Goal: Task Accomplishment & Management: Manage account settings

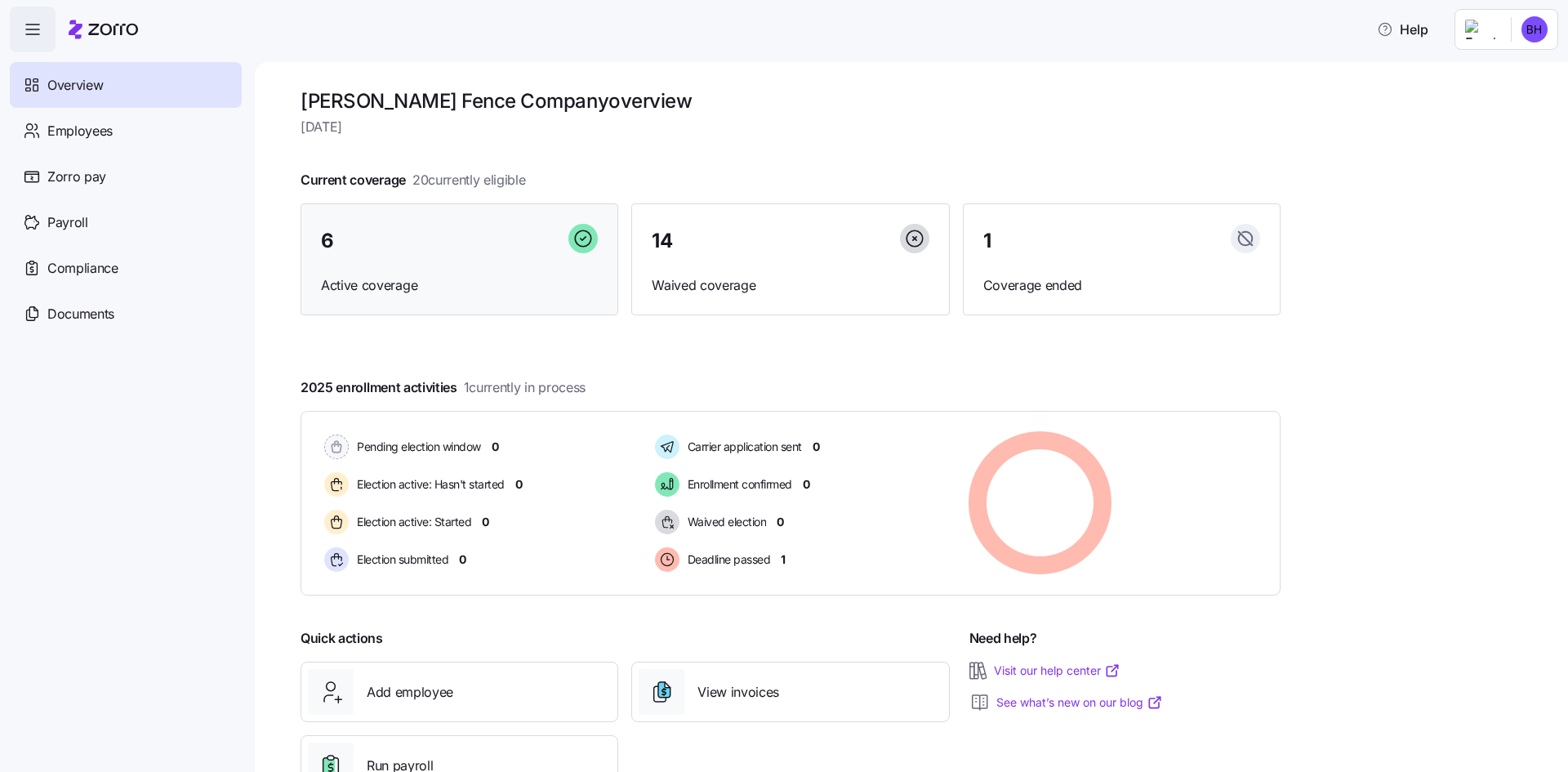
click at [419, 268] on div "6 Active coverage" at bounding box center [460, 259] width 318 height 112
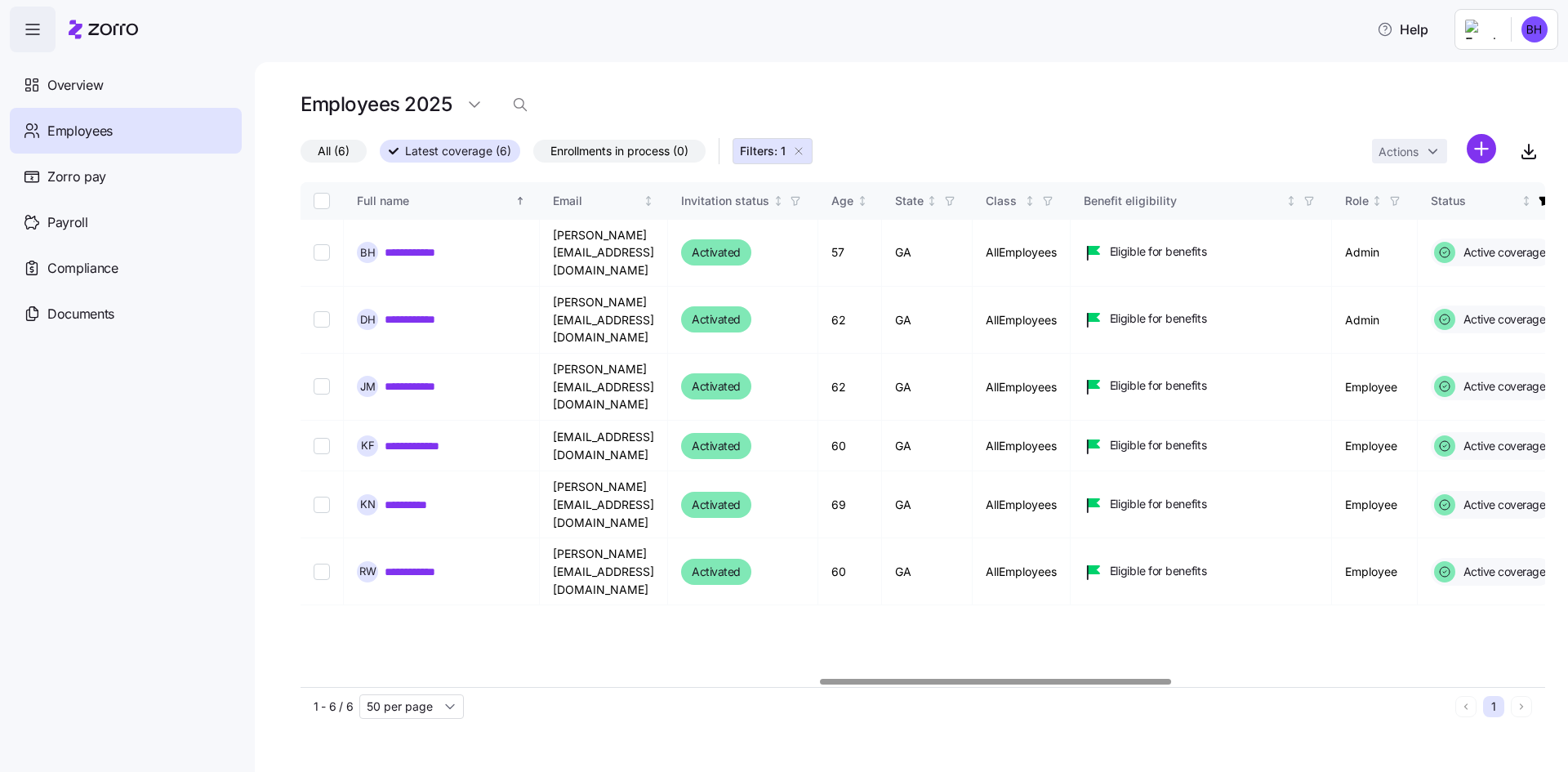
click at [996, 683] on div at bounding box center [923, 682] width 1245 height 10
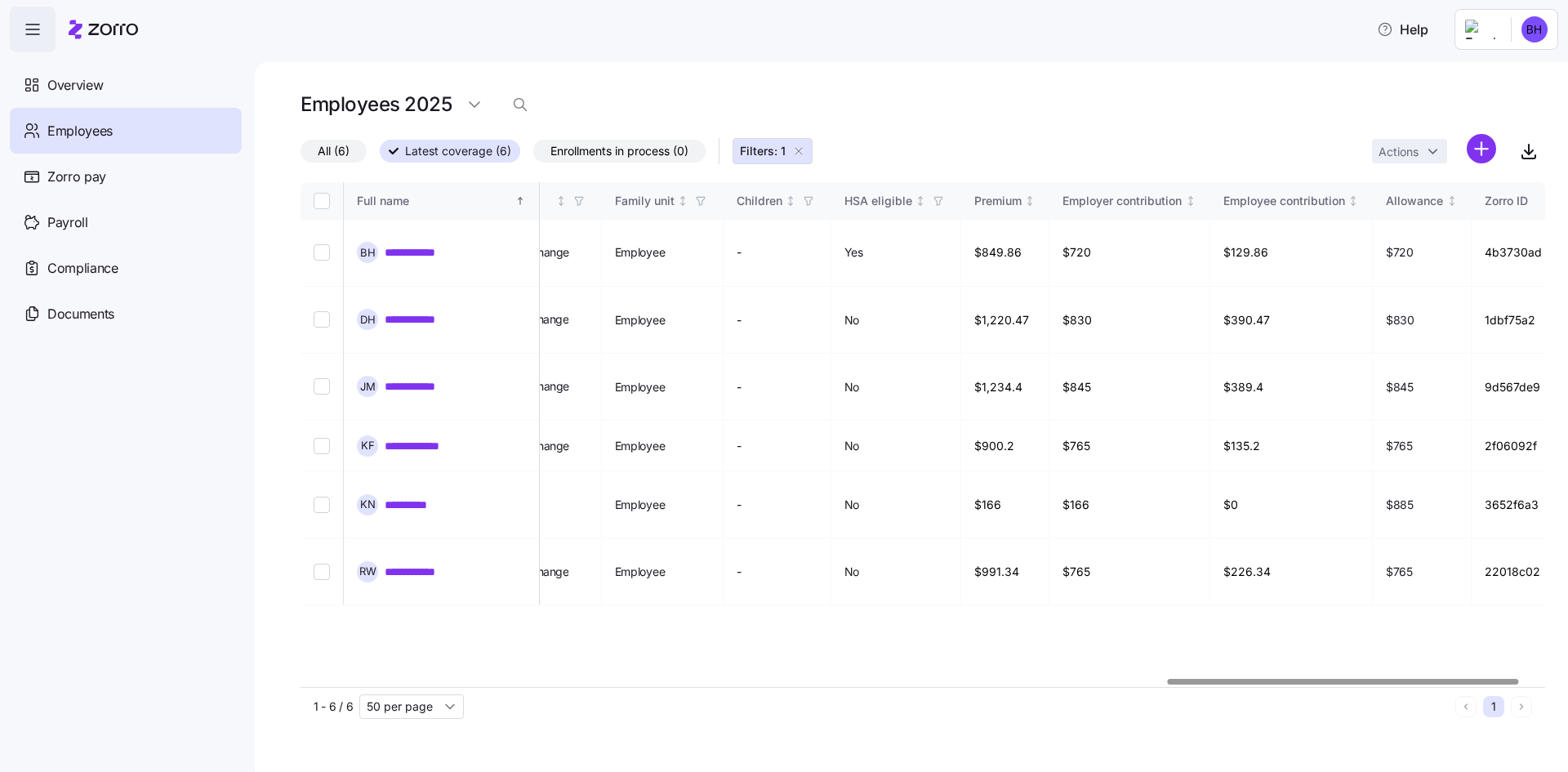
scroll to position [0, 3077]
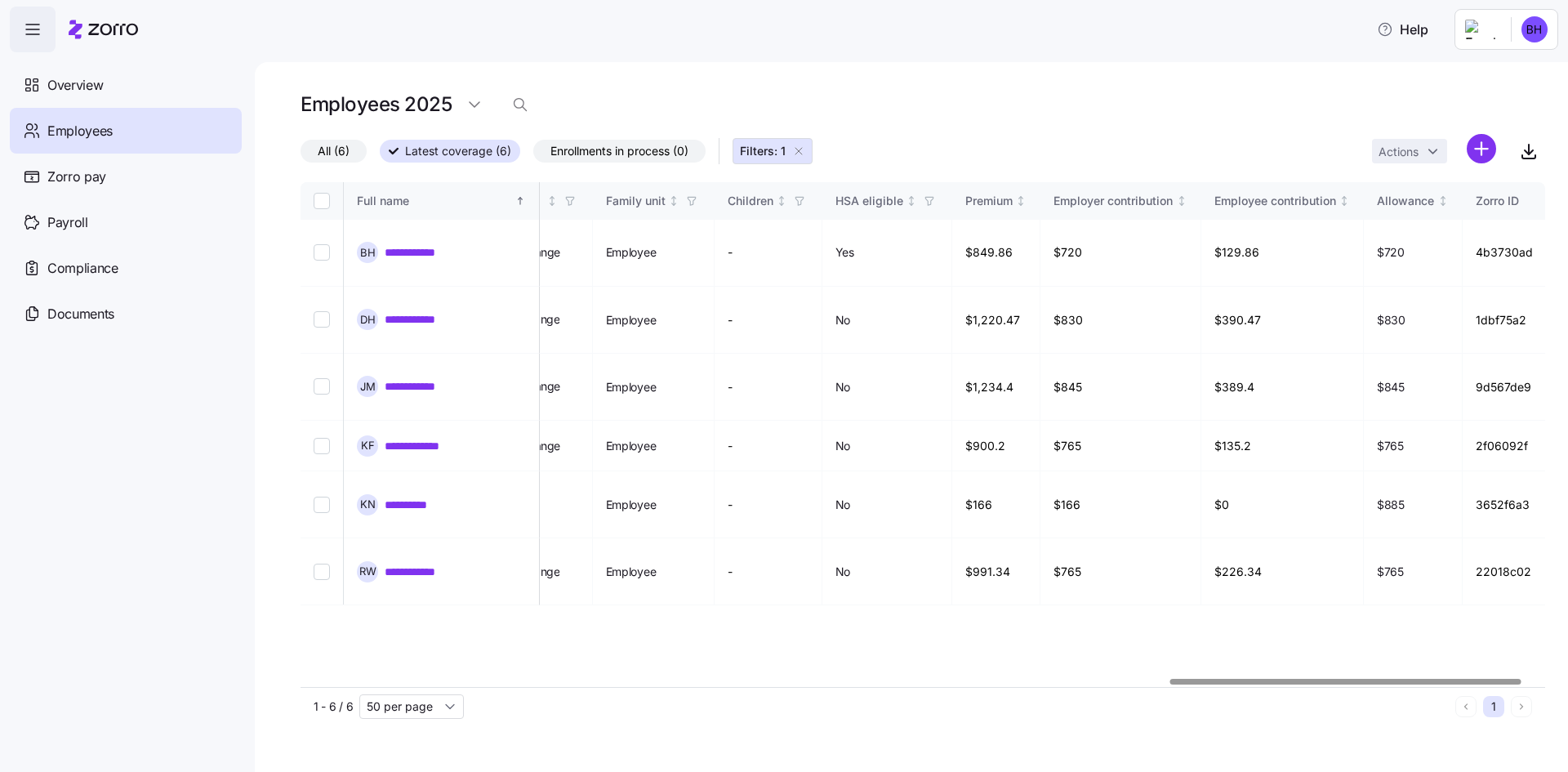
click at [1345, 685] on div at bounding box center [1346, 682] width 351 height 6
click at [1534, 31] on html "**********" at bounding box center [784, 381] width 1568 height 762
click at [1482, 159] on div "Log out" at bounding box center [1470, 165] width 64 height 18
